Goal: Task Accomplishment & Management: Complete application form

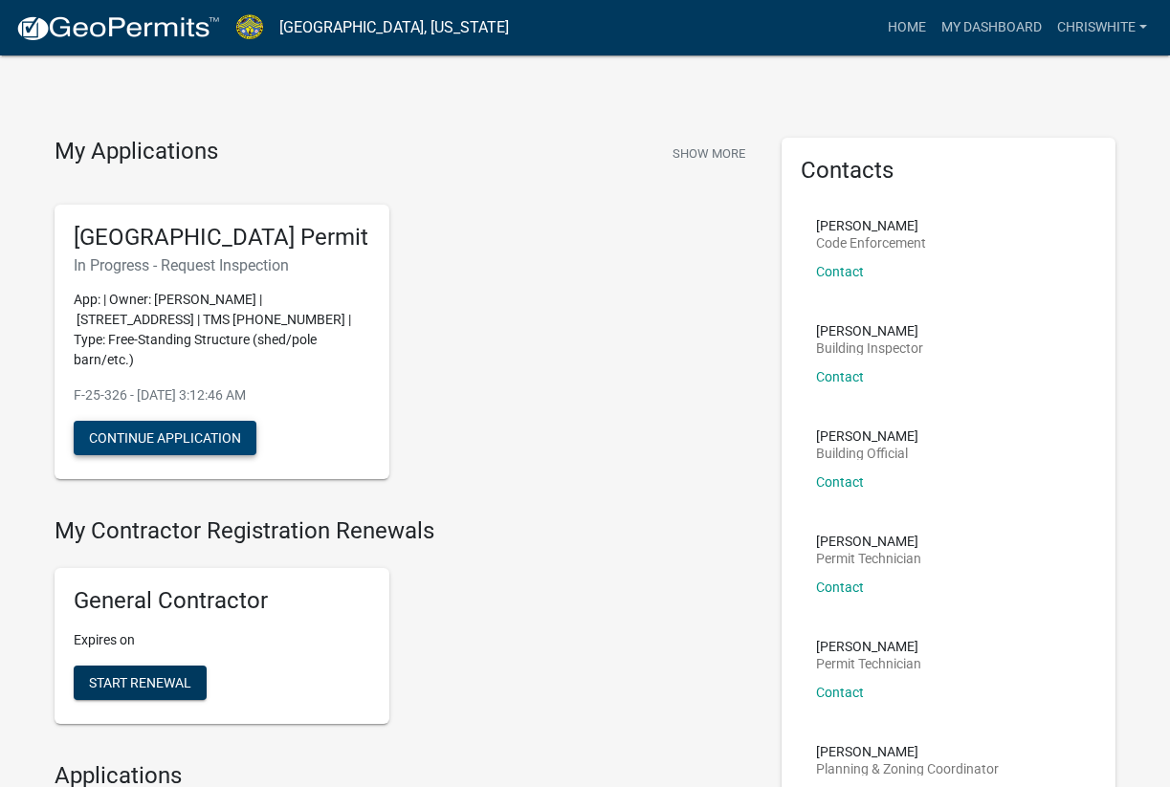
click at [157, 452] on button "Continue Application" at bounding box center [165, 438] width 183 height 34
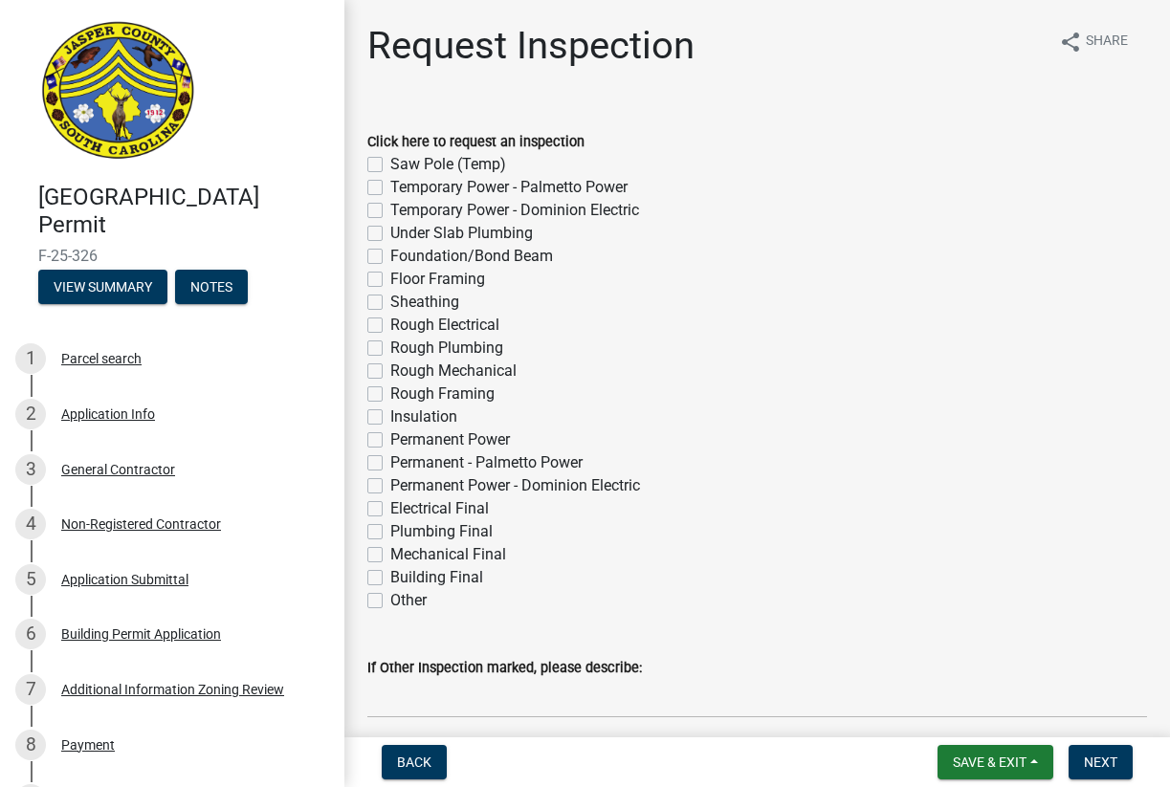
click at [390, 485] on label "Permanent Power - Dominion Electric" at bounding box center [515, 485] width 250 height 23
click at [390, 485] on input "Permanent Power - Dominion Electric" at bounding box center [396, 480] width 12 height 12
checkbox input "true"
checkbox input "false"
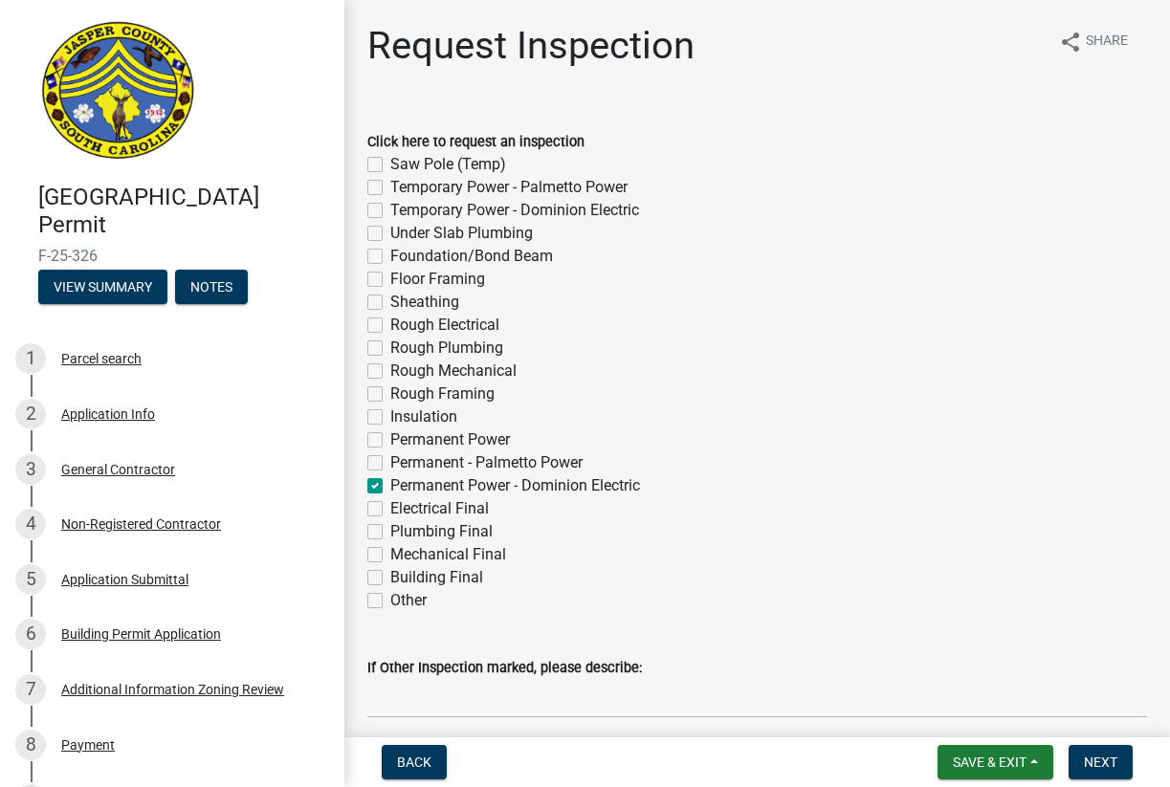
checkbox input "false"
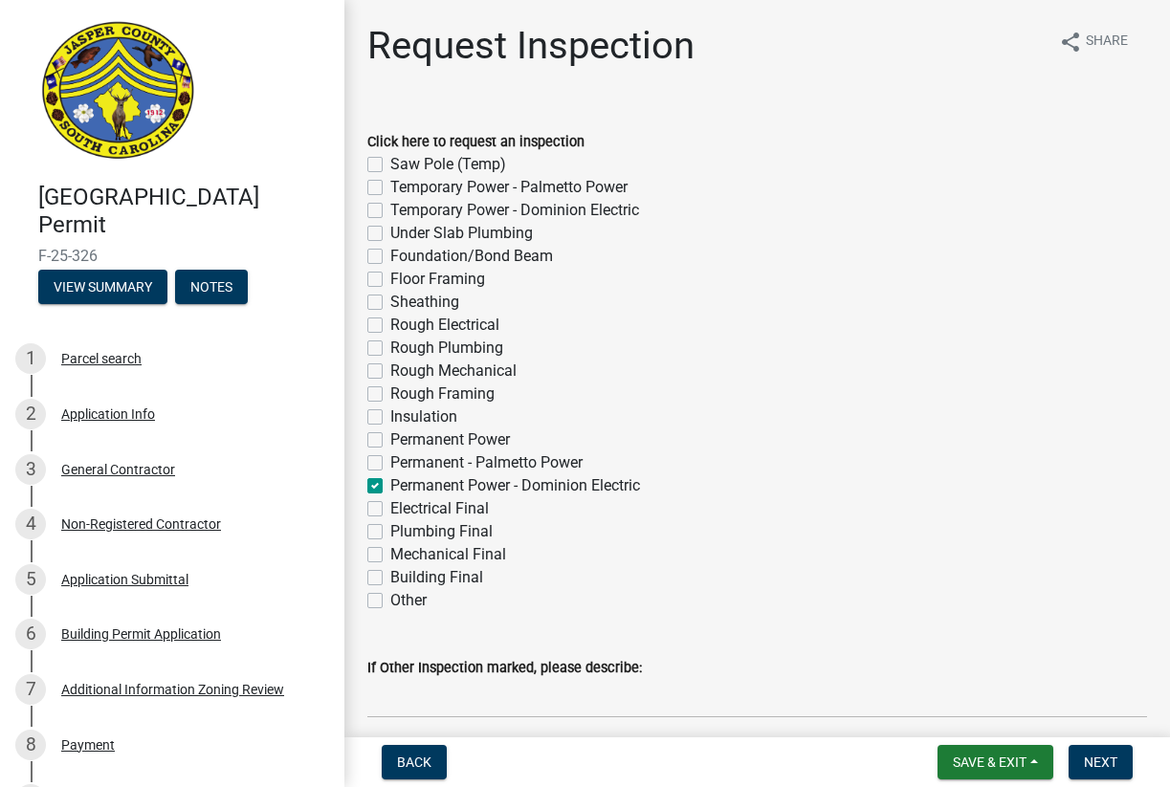
checkbox input "false"
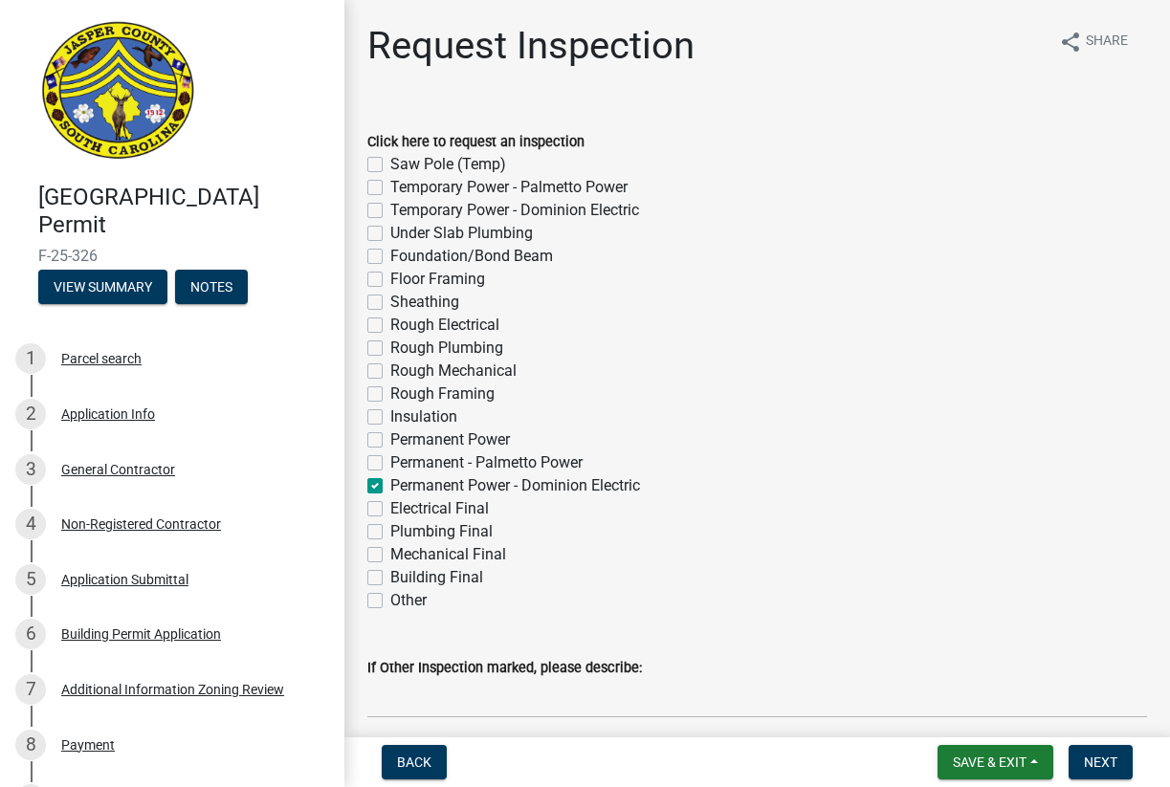
checkbox input "false"
checkbox input "true"
checkbox input "false"
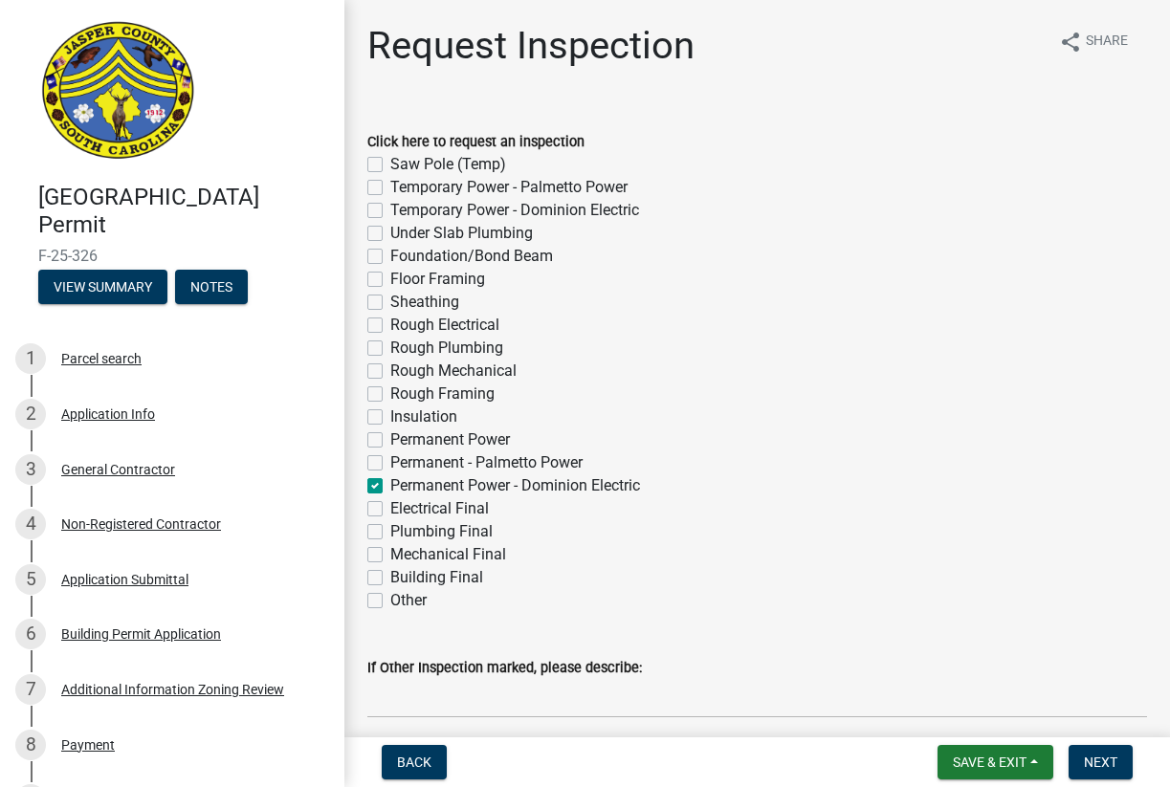
checkbox input "false"
click at [390, 505] on label "Electrical Final" at bounding box center [439, 508] width 99 height 23
click at [390, 505] on input "Electrical Final" at bounding box center [396, 503] width 12 height 12
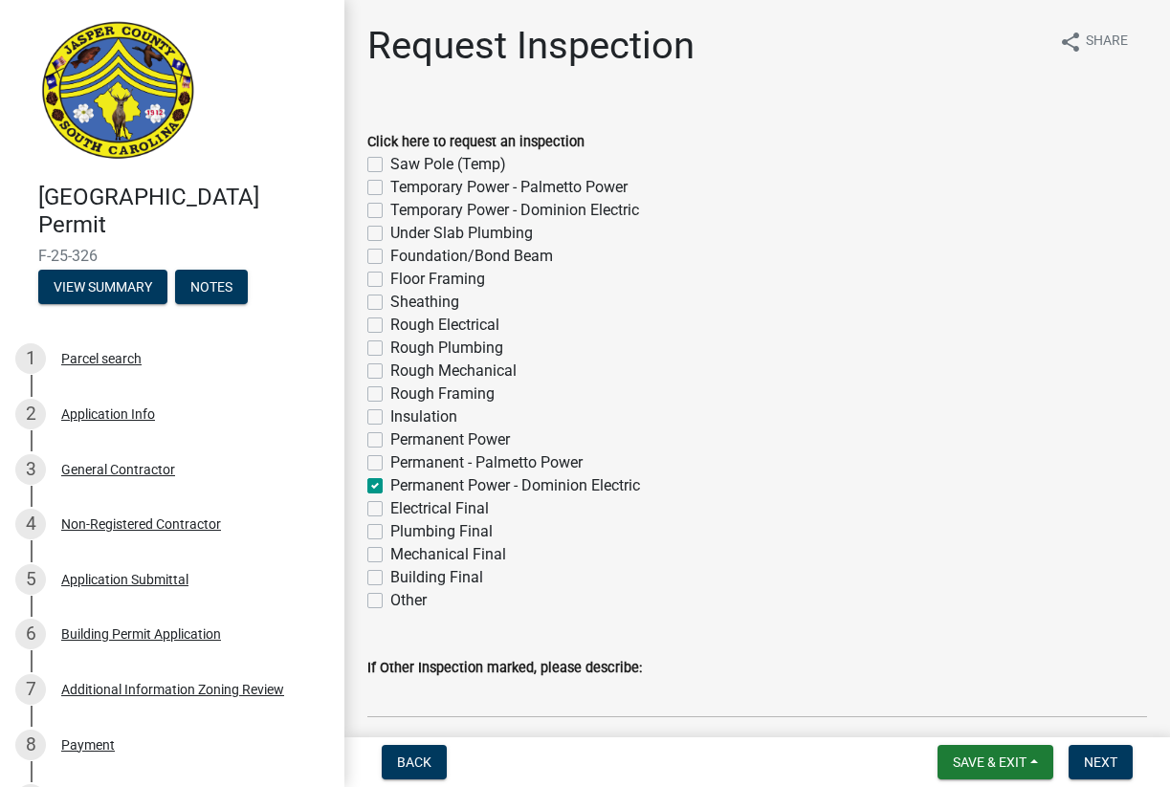
checkbox input "true"
checkbox input "false"
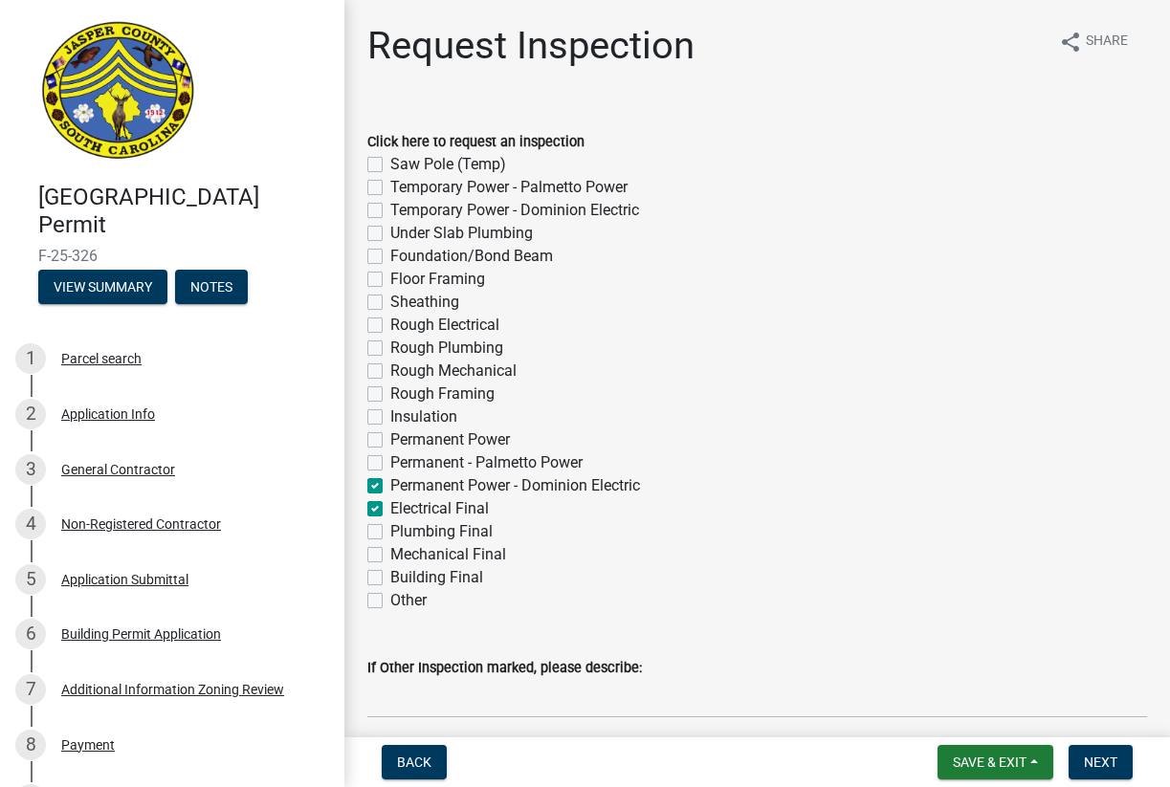
checkbox input "false"
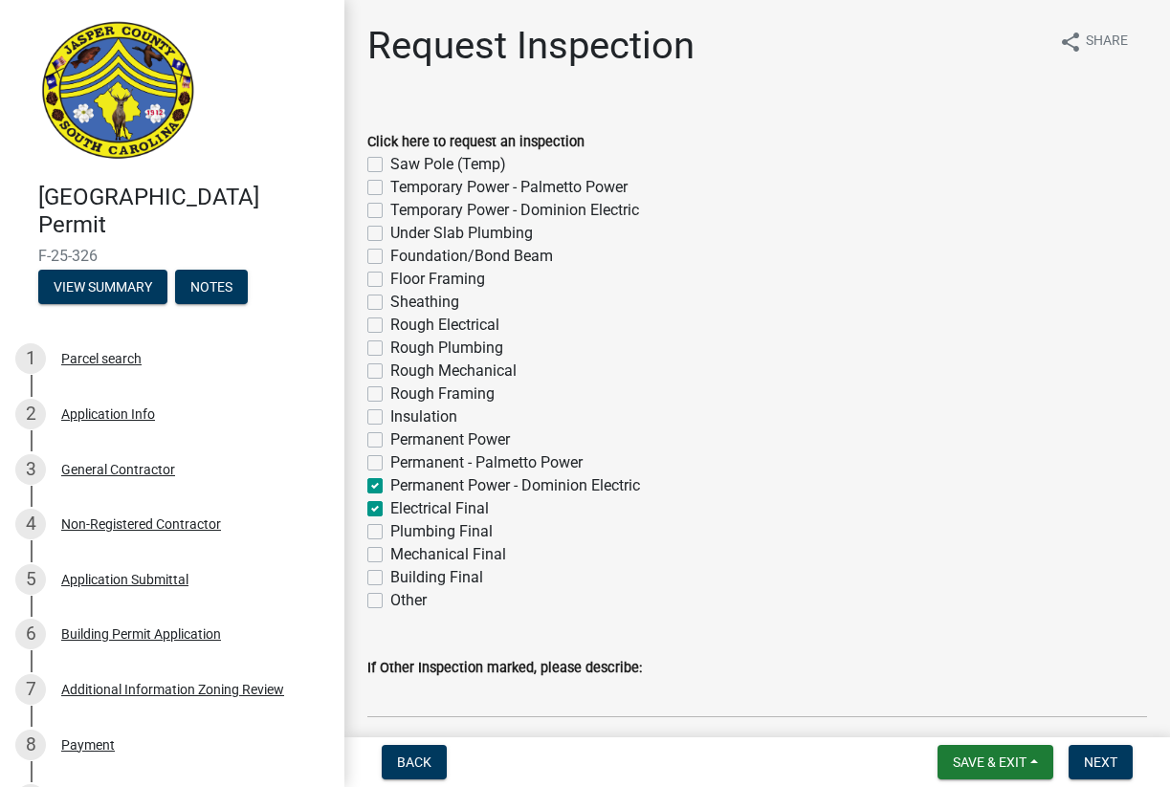
checkbox input "false"
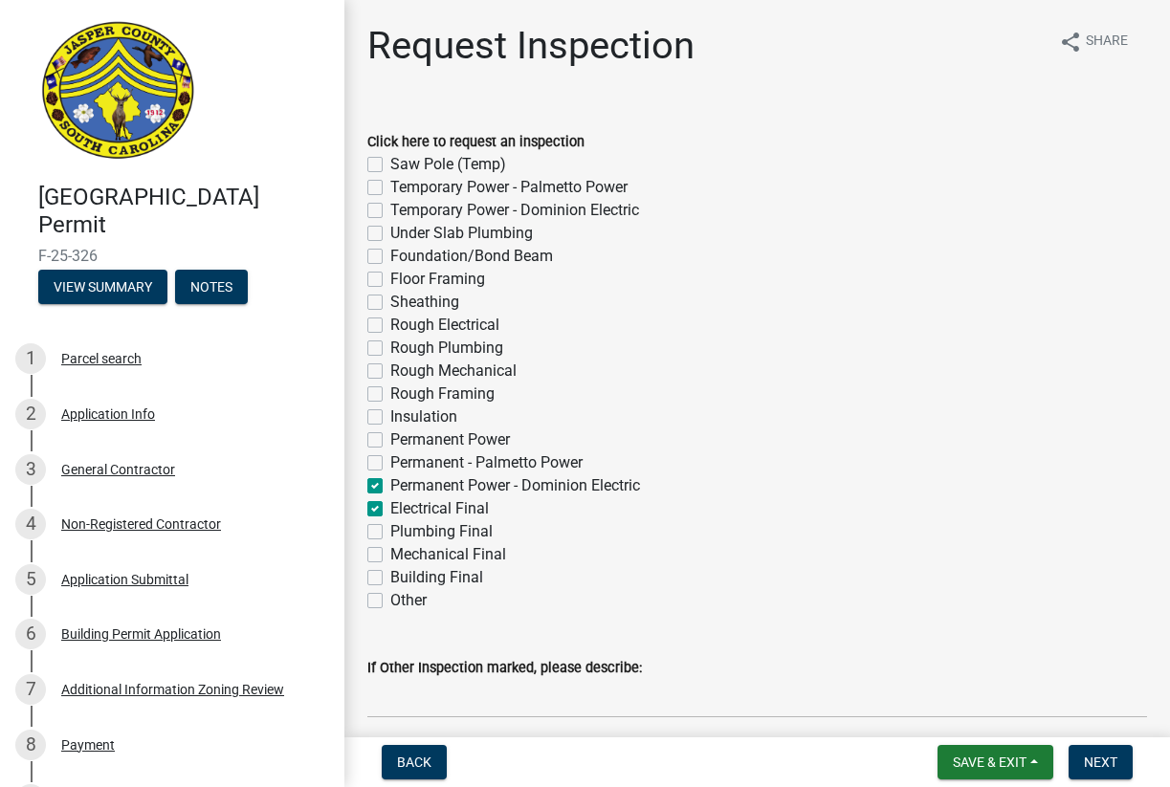
checkbox input "true"
checkbox input "false"
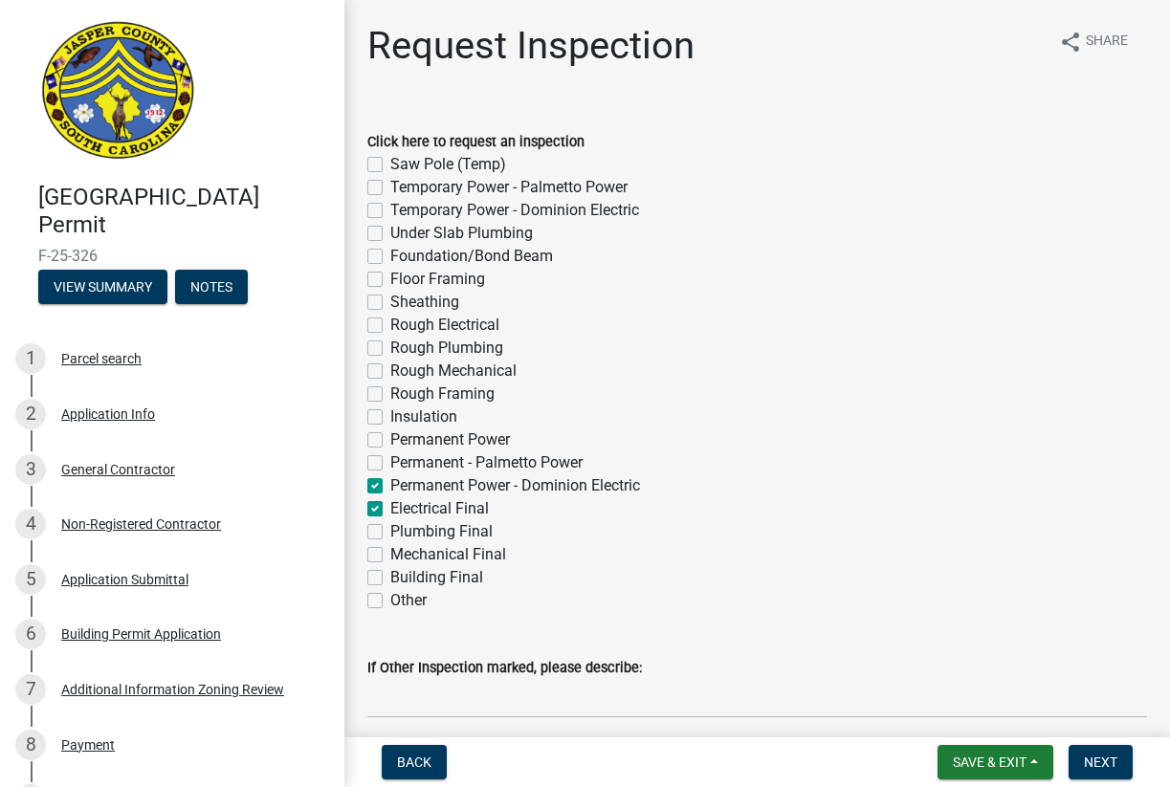
checkbox input "false"
click at [390, 576] on label "Building Final" at bounding box center [436, 577] width 93 height 23
click at [390, 576] on input "Building Final" at bounding box center [396, 572] width 12 height 12
checkbox input "true"
checkbox input "false"
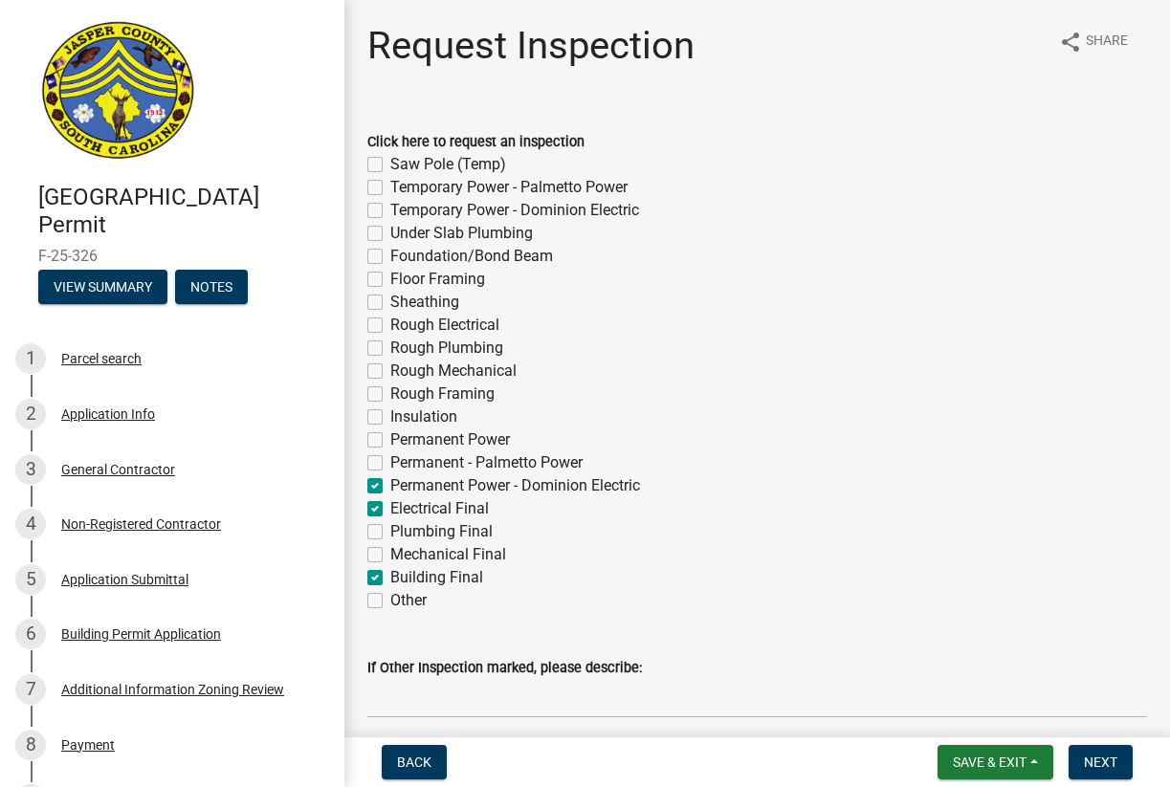
checkbox input "false"
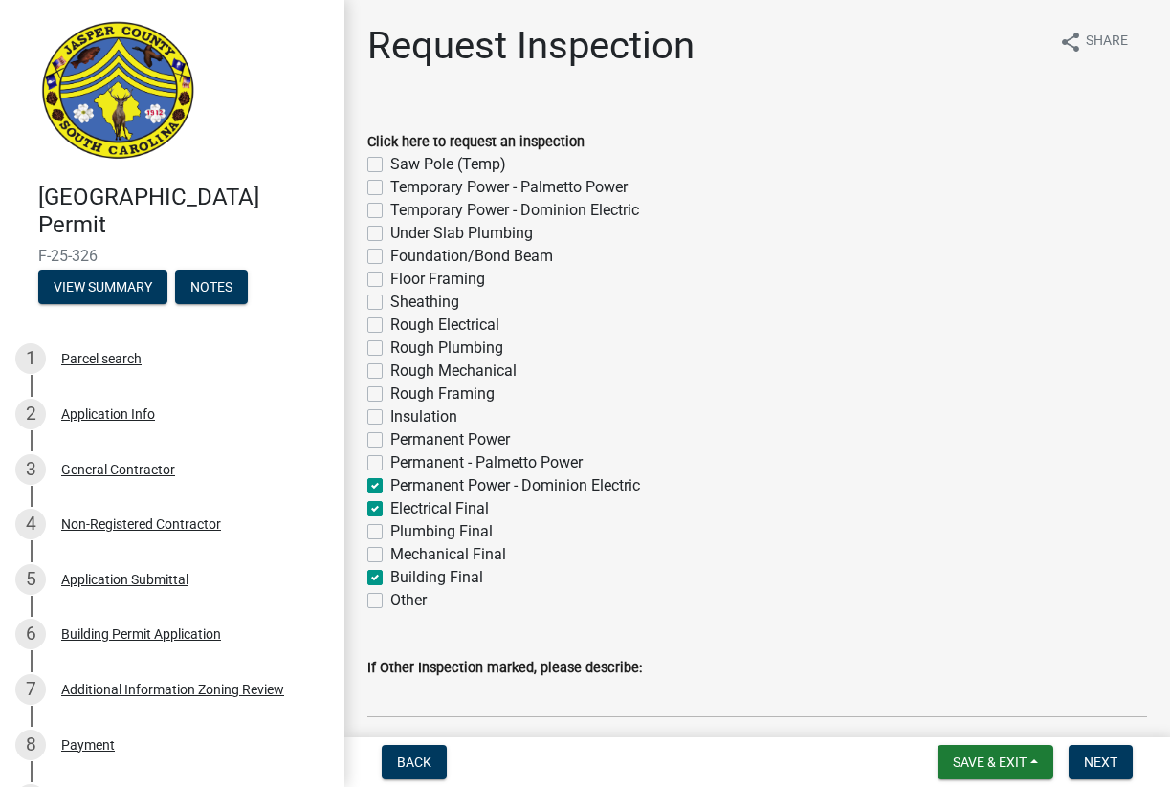
checkbox input "false"
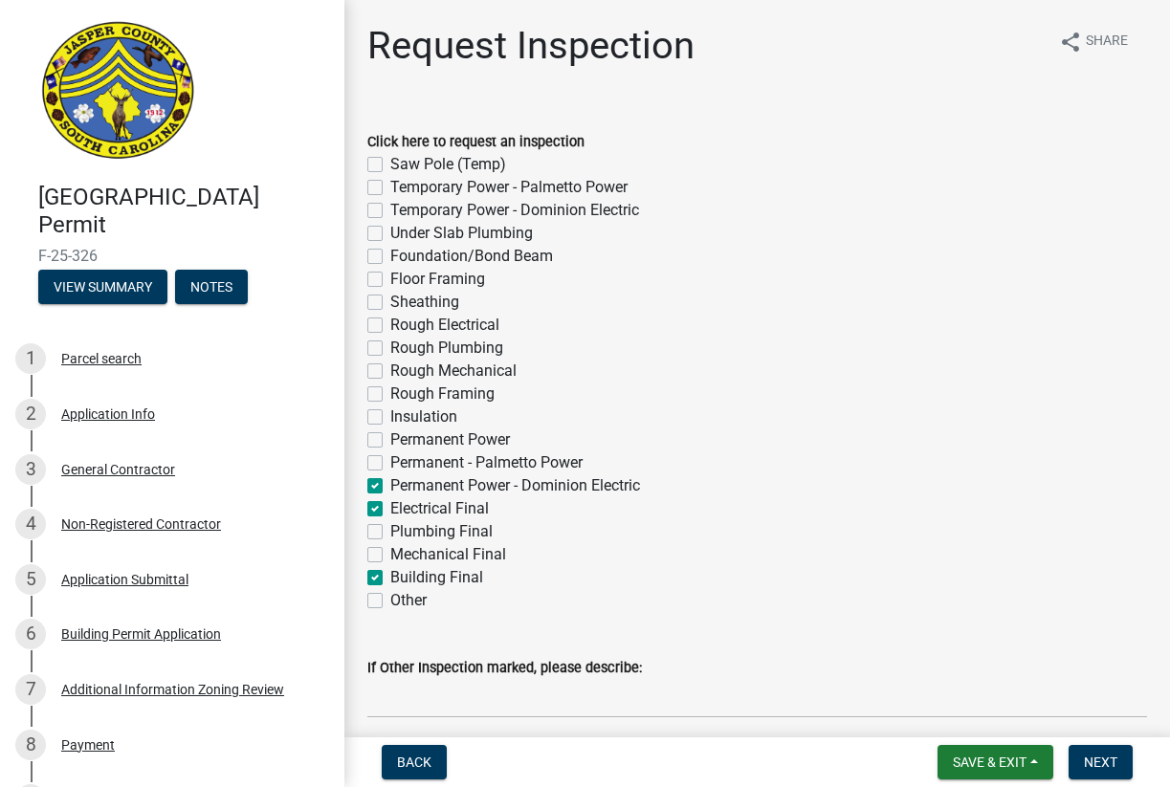
checkbox input "false"
checkbox input "true"
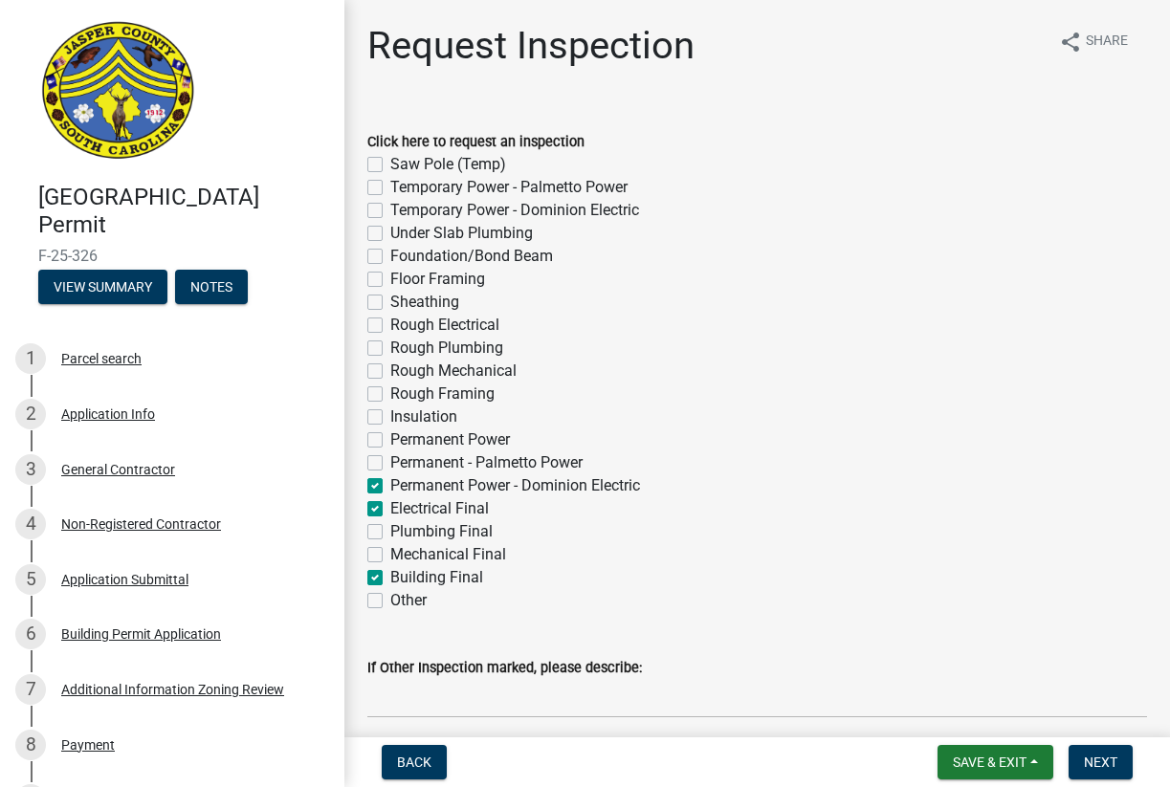
checkbox input "false"
checkbox input "true"
checkbox input "false"
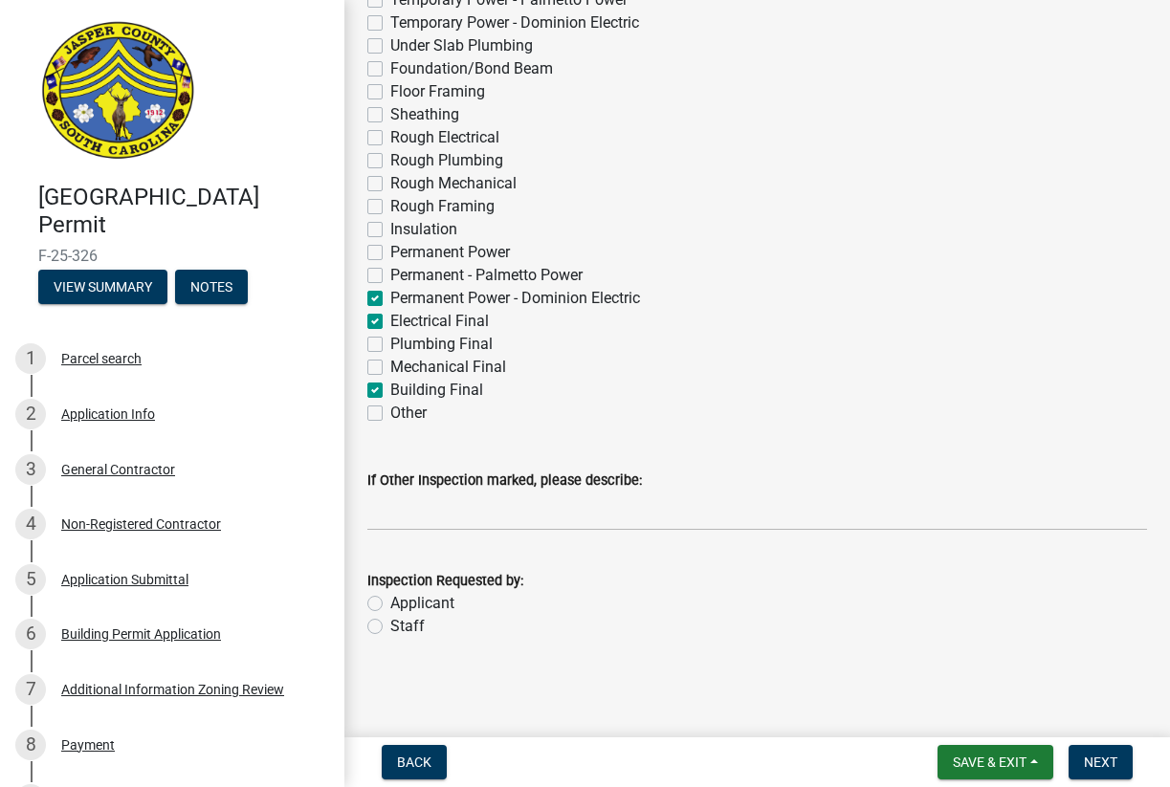
scroll to position [187, 0]
click at [390, 603] on label "Applicant" at bounding box center [422, 603] width 64 height 23
click at [390, 603] on input "Applicant" at bounding box center [396, 598] width 12 height 12
radio input "true"
click at [1105, 755] on span "Next" at bounding box center [1100, 762] width 33 height 15
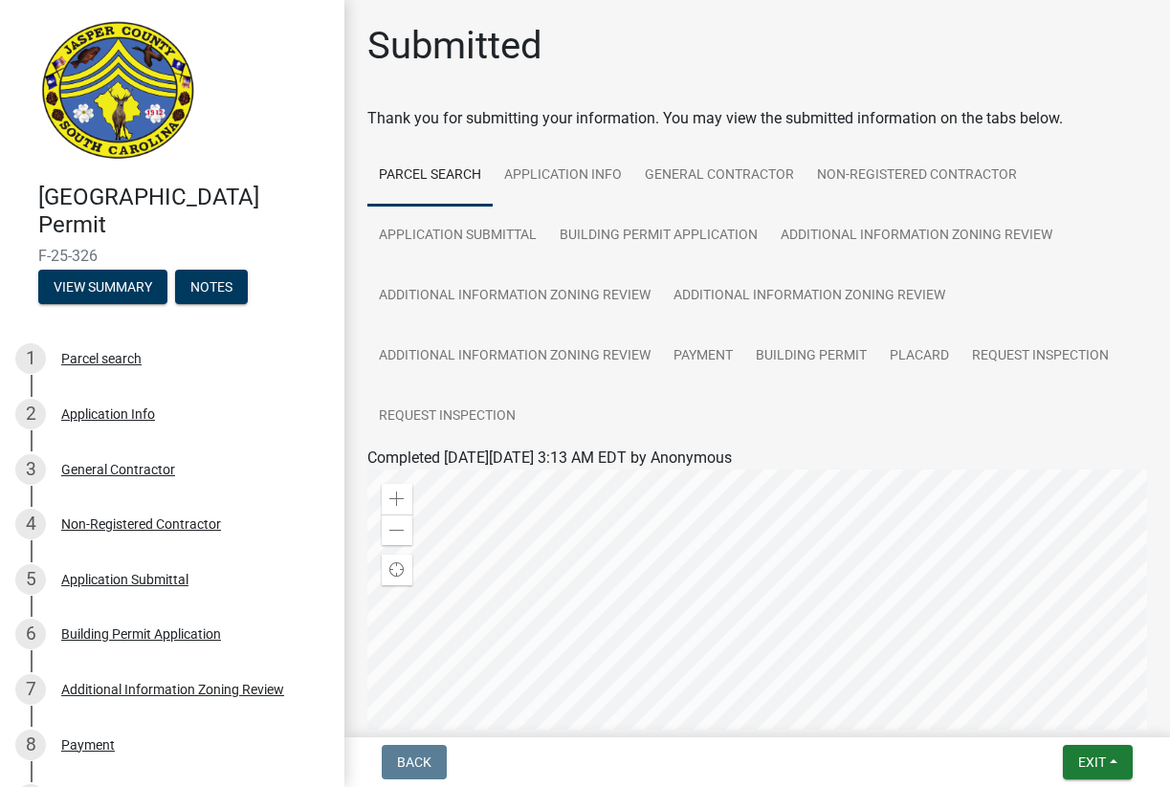
scroll to position [0, 0]
click at [482, 413] on link "Request Inspection" at bounding box center [447, 416] width 160 height 61
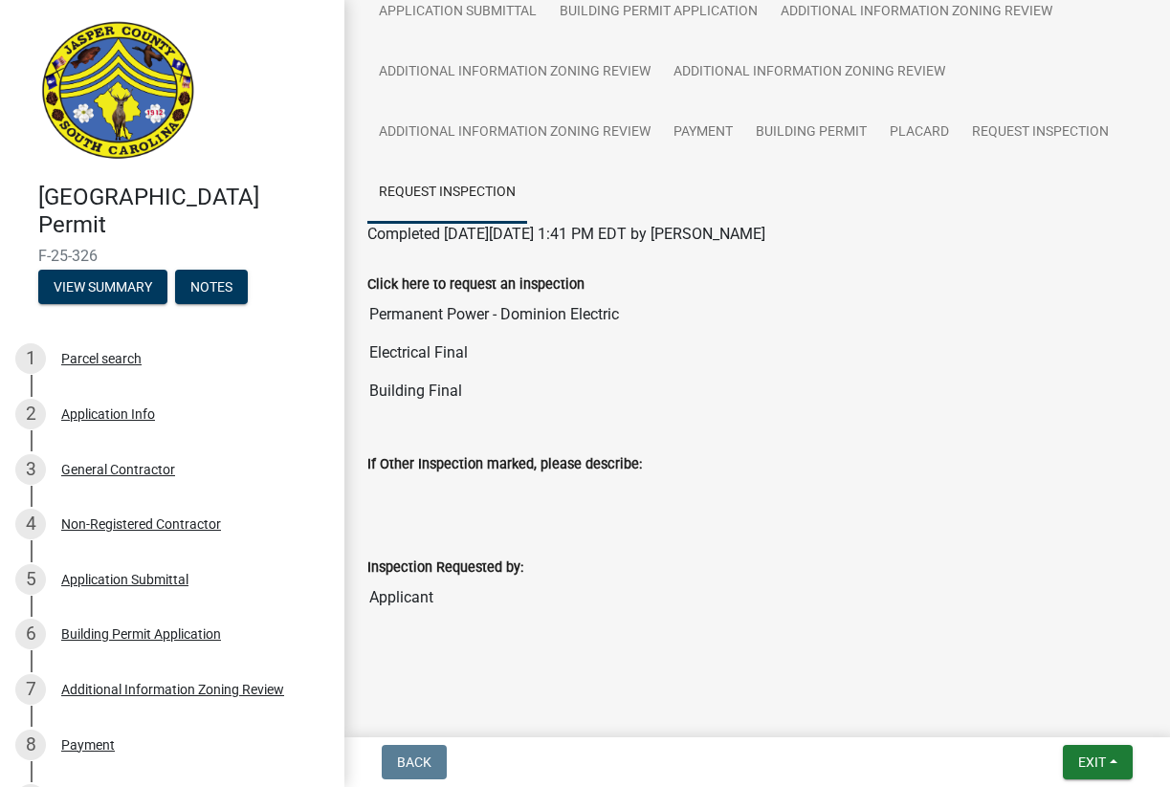
scroll to position [224, 0]
click at [1094, 763] on span "Exit" at bounding box center [1092, 762] width 28 height 15
click at [1043, 712] on button "Save & Exit" at bounding box center [1056, 713] width 153 height 46
